Goal: Transaction & Acquisition: Subscribe to service/newsletter

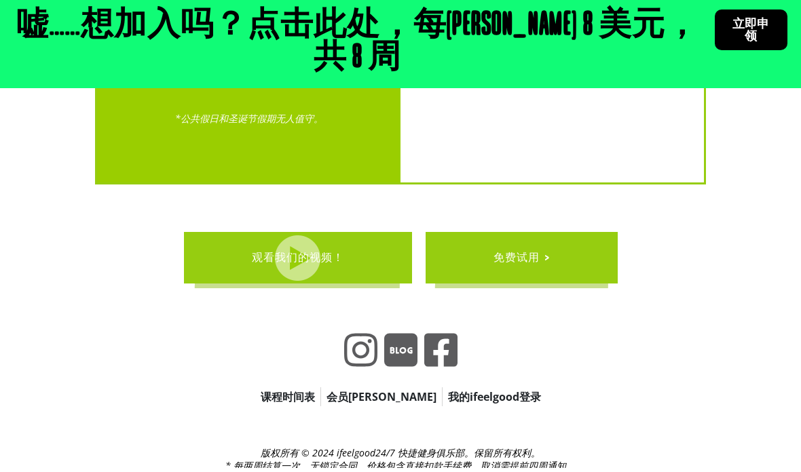
scroll to position [3506, 0]
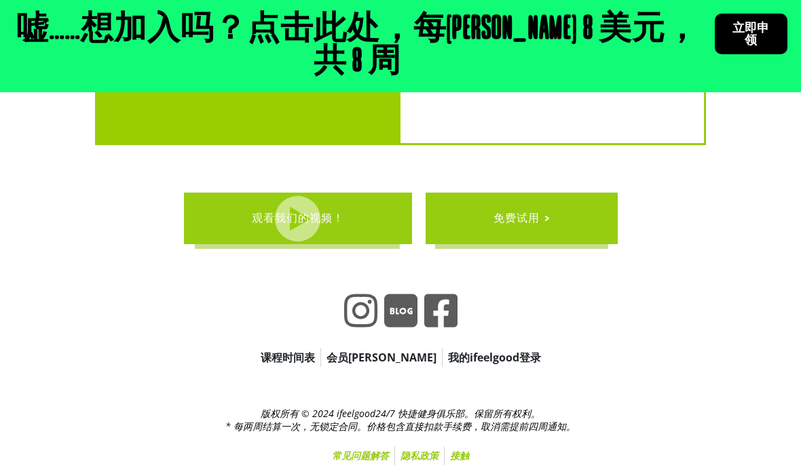
click at [736, 27] on font "立即申领" at bounding box center [750, 34] width 37 height 26
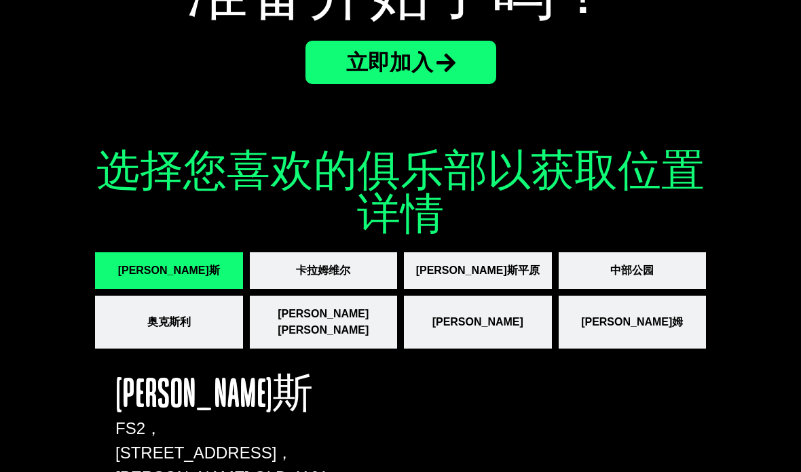
scroll to position [1862, 0]
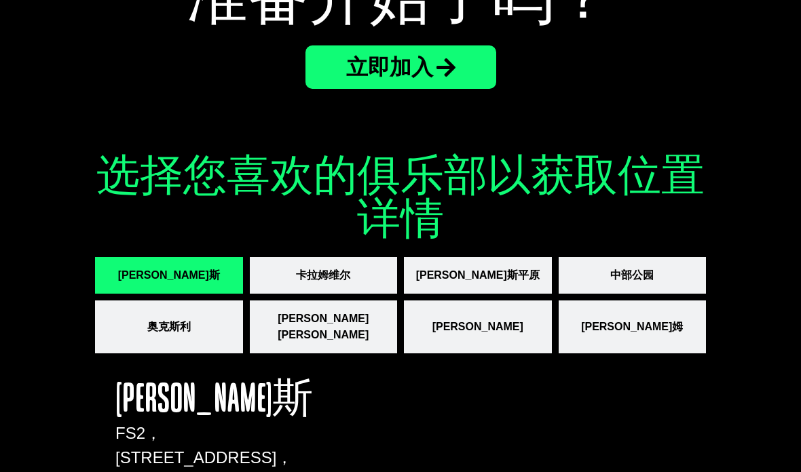
click at [446, 267] on button "库珀斯平原" at bounding box center [478, 275] width 148 height 37
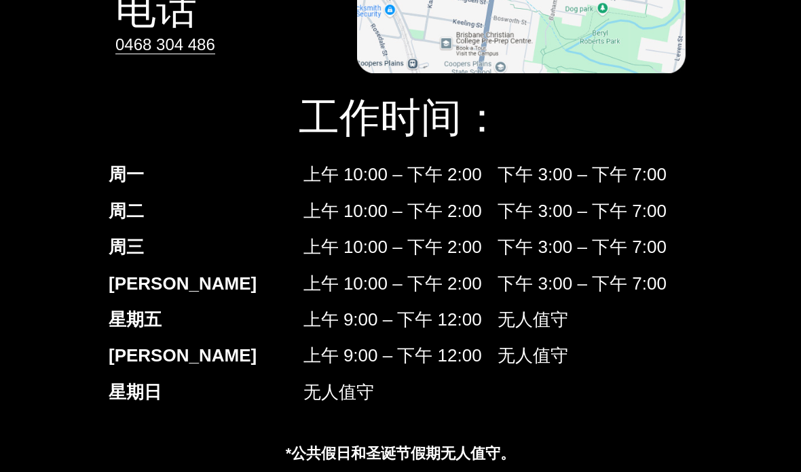
scroll to position [2373, 0]
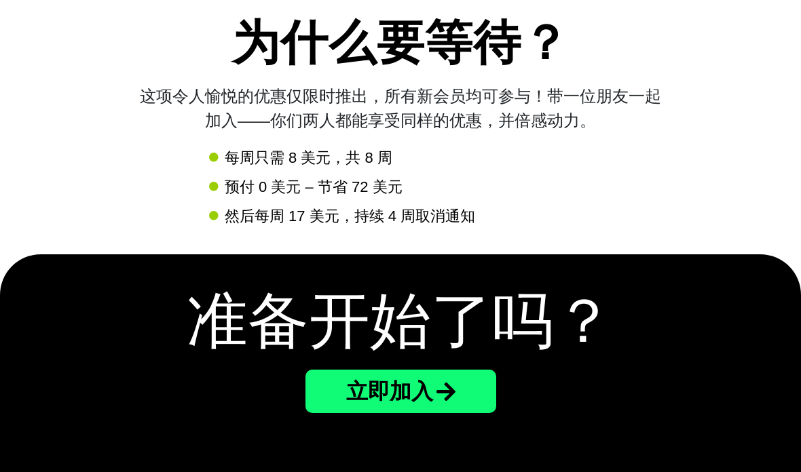
click at [472, 400] on link "立即加入" at bounding box center [400, 391] width 191 height 43
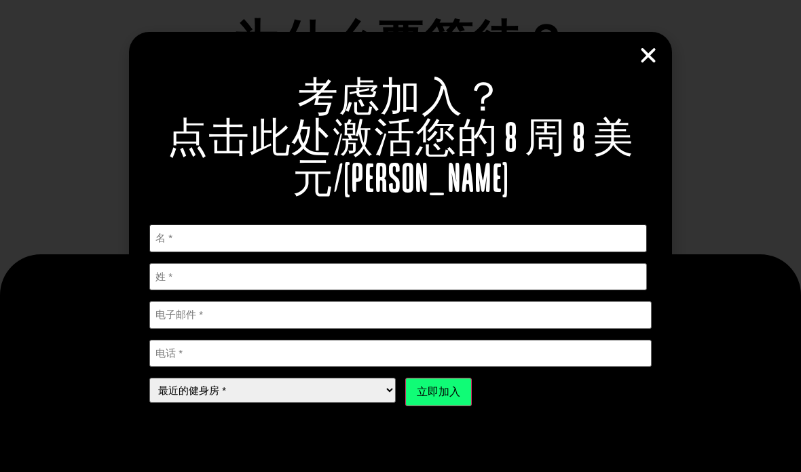
click at [191, 241] on input "第一的" at bounding box center [397, 239] width 497 height 28
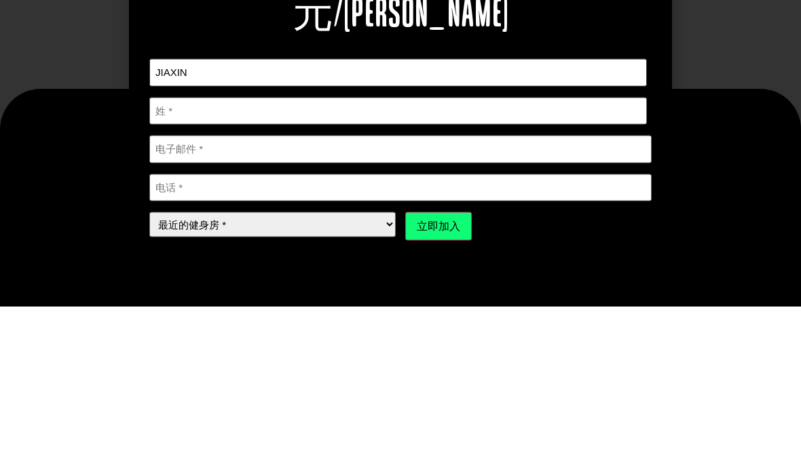
type input "JIAXIN"
click at [180, 263] on input "姓" at bounding box center [397, 277] width 497 height 28
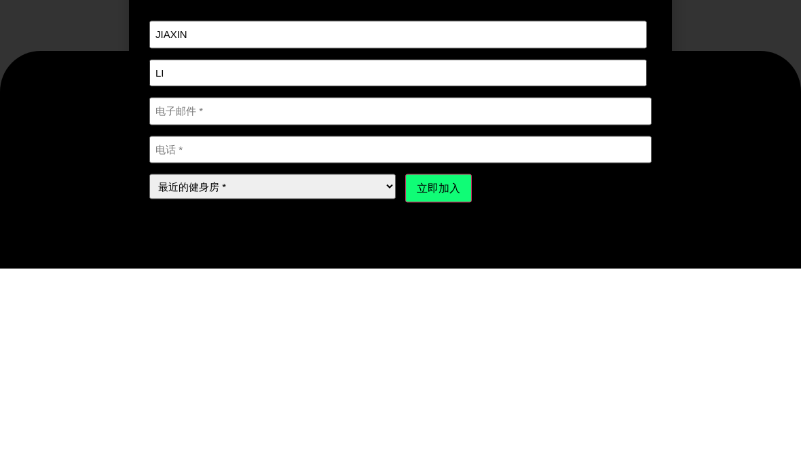
type input "LI"
click at [178, 301] on input "电子邮件 *" at bounding box center [400, 315] width 502 height 28
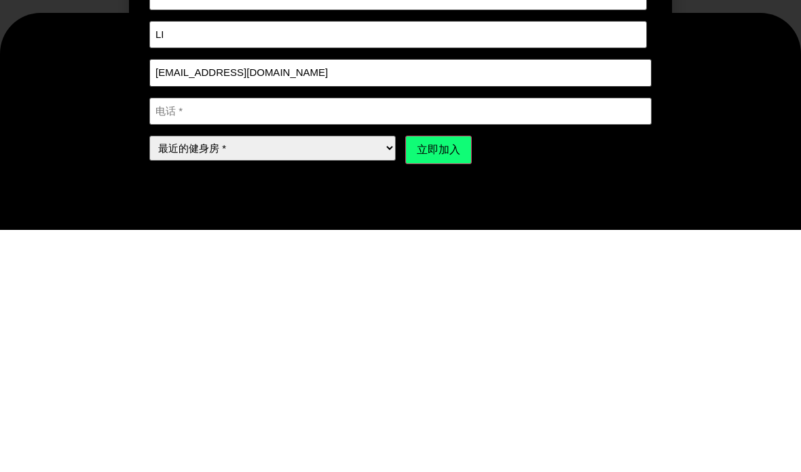
type input "[EMAIL_ADDRESS][DOMAIN_NAME]"
click at [207, 340] on input "电话 *" at bounding box center [400, 354] width 502 height 28
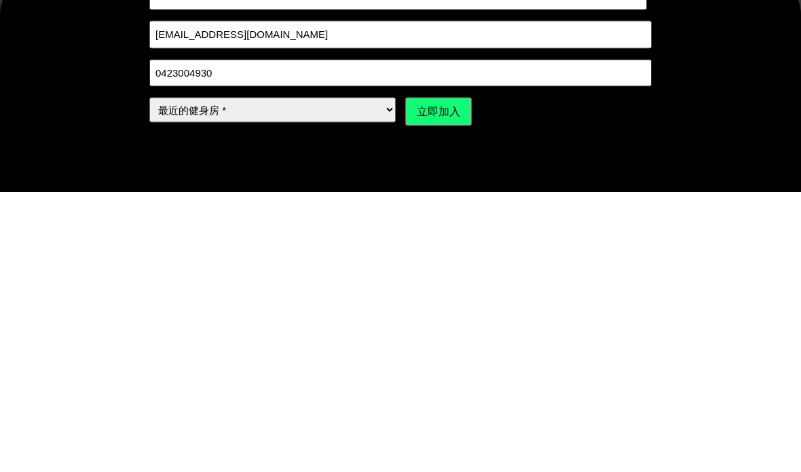
type input "0423004930"
click at [186, 378] on select "最近的健身房 * 亚历山德拉·希尔斯 卡拉姆维尔 库珀斯平原 中部公园 奥克斯利 帕克里奇 安德伍德 温纳姆" at bounding box center [272, 390] width 246 height 25
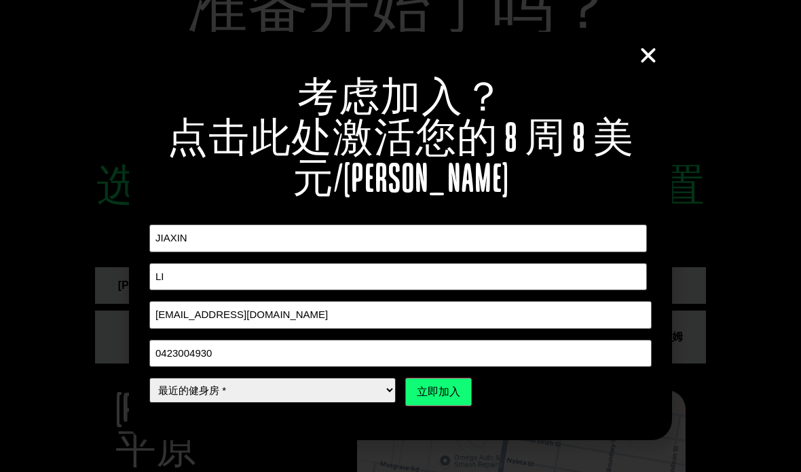
select select "Coopers Plains"
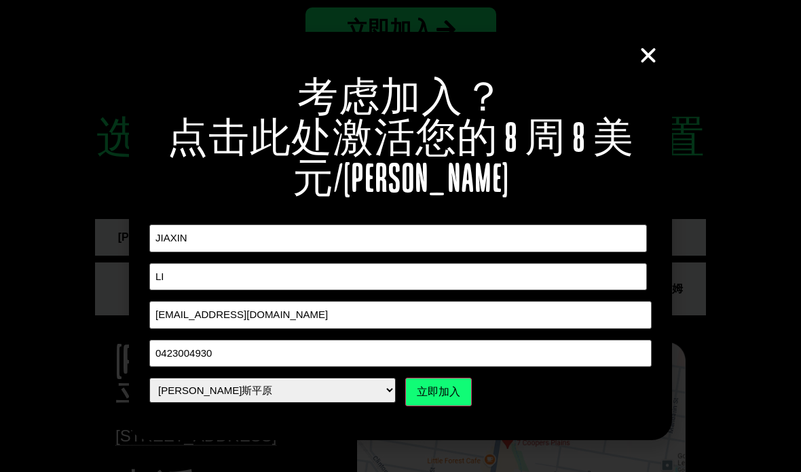
scroll to position [1898, 0]
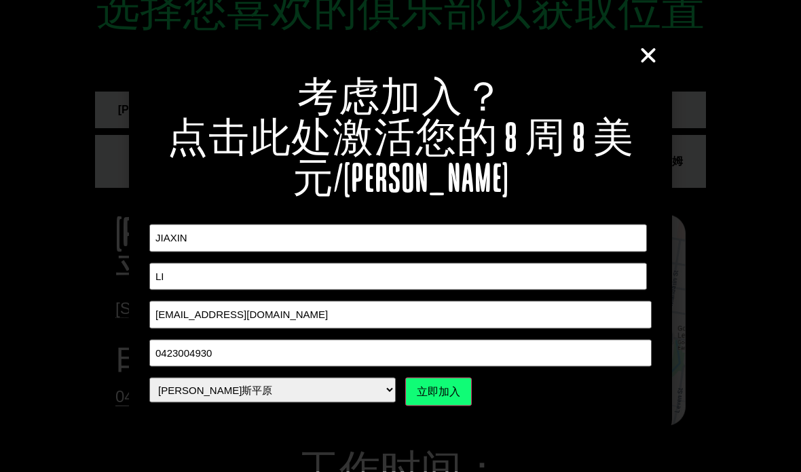
click at [451, 406] on input "立即加入" at bounding box center [438, 392] width 66 height 28
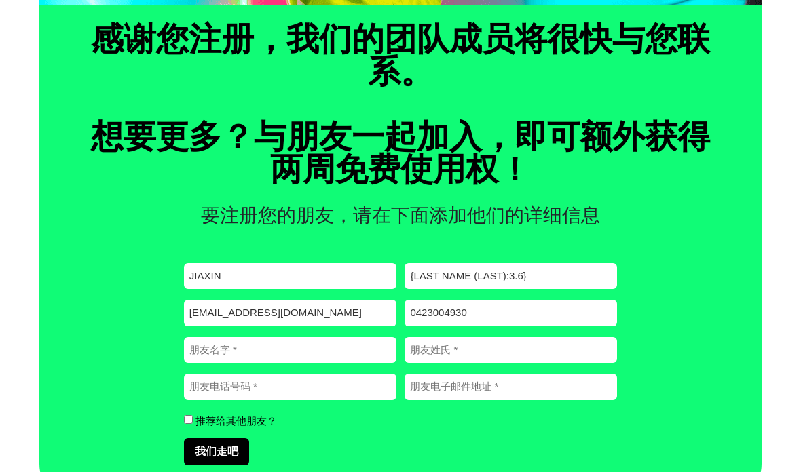
scroll to position [491, 0]
